Goal: Task Accomplishment & Management: Use online tool/utility

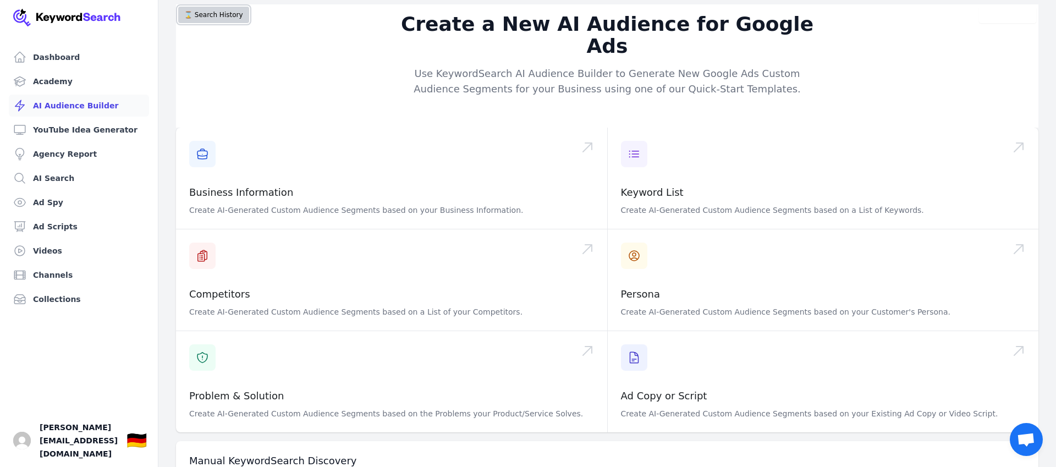
click at [236, 23] on button "⌛️ Search History" at bounding box center [213, 15] width 71 height 16
